Goal: Check status: Check status

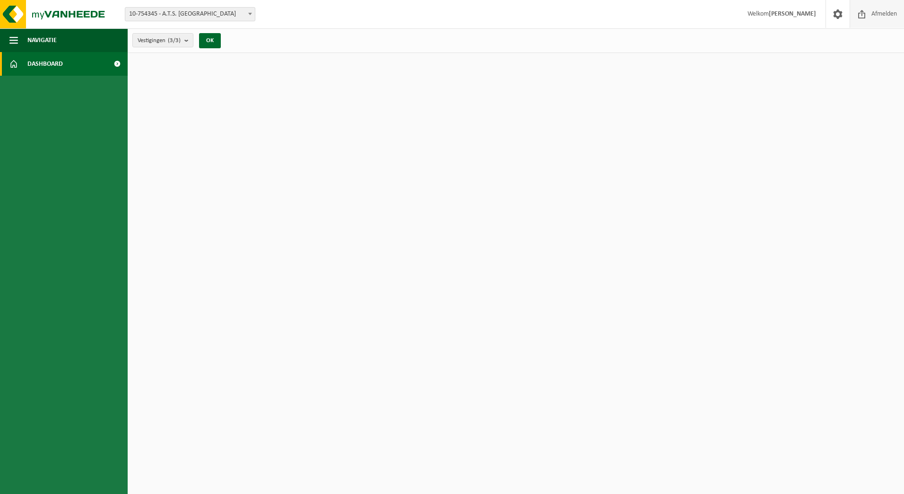
click at [885, 14] on span "Afmelden" at bounding box center [884, 14] width 30 height 28
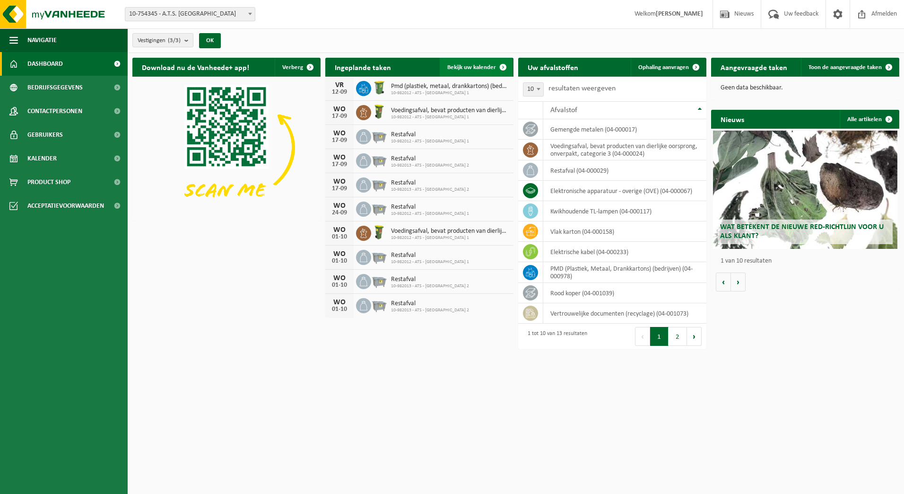
click at [477, 64] on span "Bekijk uw kalender" at bounding box center [471, 67] width 49 height 6
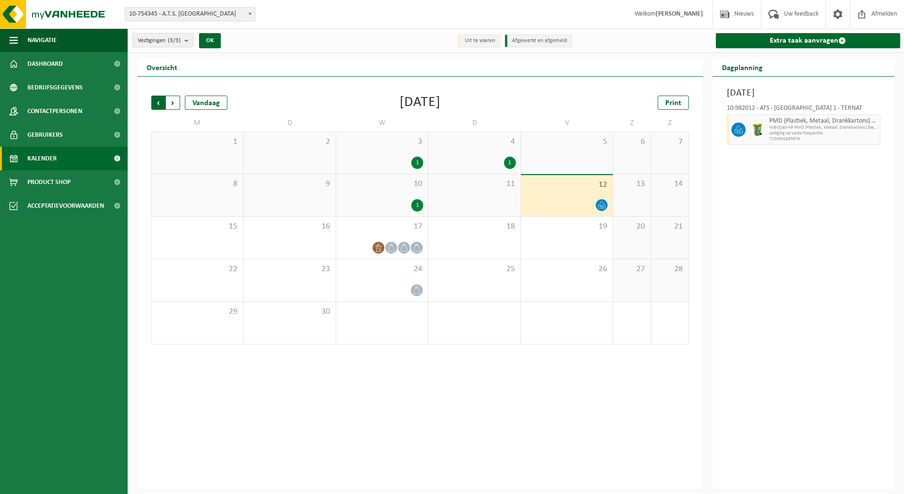
click at [176, 104] on span "Volgende" at bounding box center [173, 103] width 14 height 14
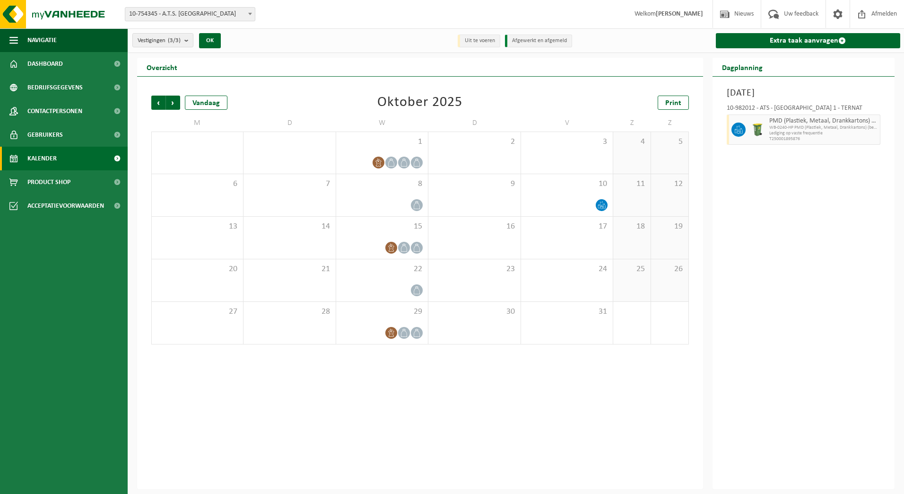
click at [176, 104] on span "Volgende" at bounding box center [173, 103] width 14 height 14
click at [154, 106] on span "Vorige" at bounding box center [158, 103] width 14 height 14
click at [162, 101] on span "Vorige" at bounding box center [158, 103] width 14 height 14
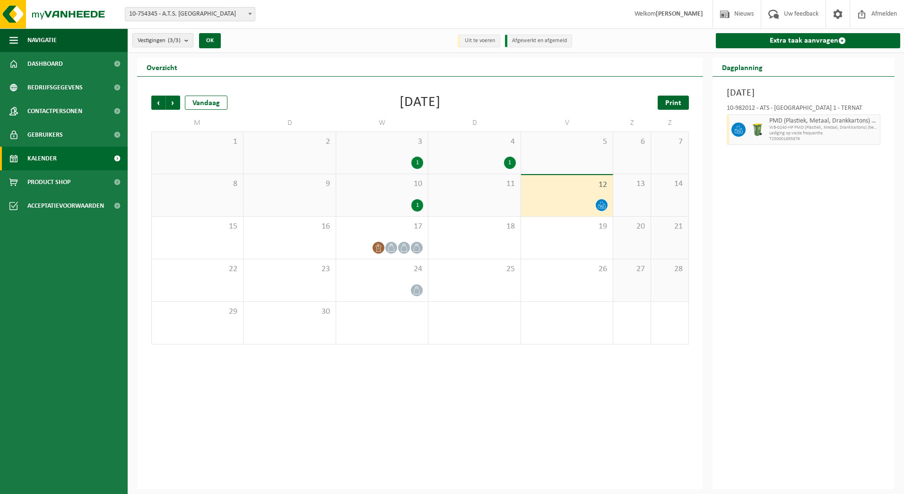
click at [671, 101] on span "Print" at bounding box center [673, 103] width 16 height 8
